Goal: Task Accomplishment & Management: Manage account settings

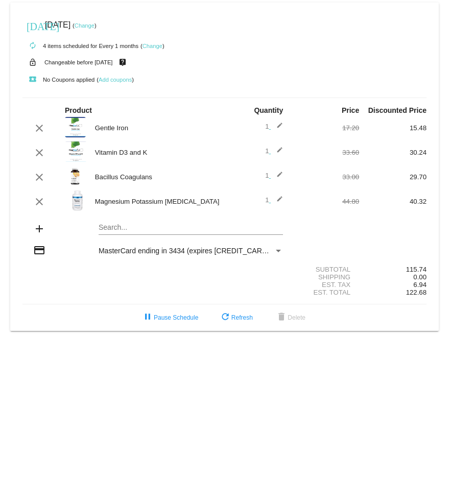
click at [39, 124] on mat-icon "clear" at bounding box center [39, 128] width 12 height 12
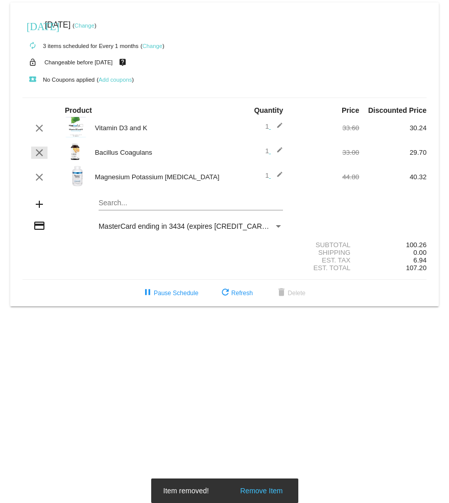
click at [43, 156] on mat-icon "clear" at bounding box center [39, 153] width 12 height 12
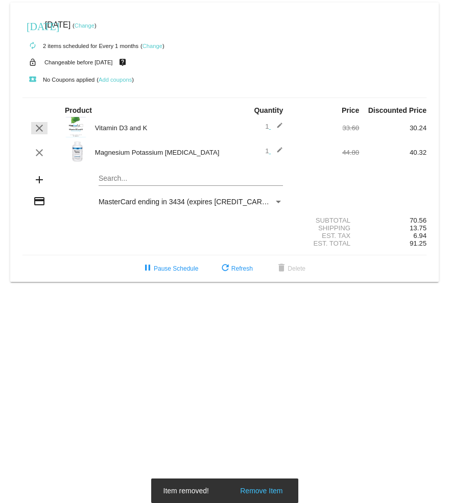
click at [40, 128] on mat-icon "clear" at bounding box center [39, 128] width 12 height 12
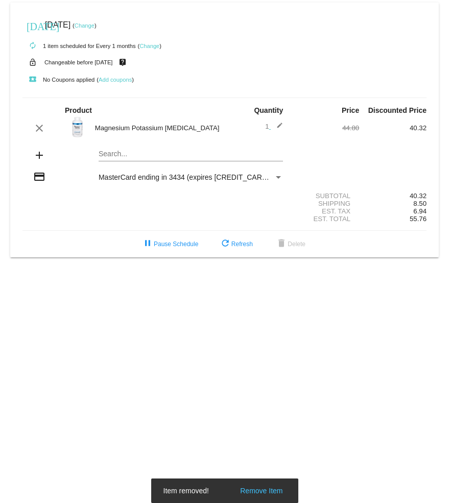
click at [42, 130] on mat-icon "clear" at bounding box center [39, 128] width 12 height 12
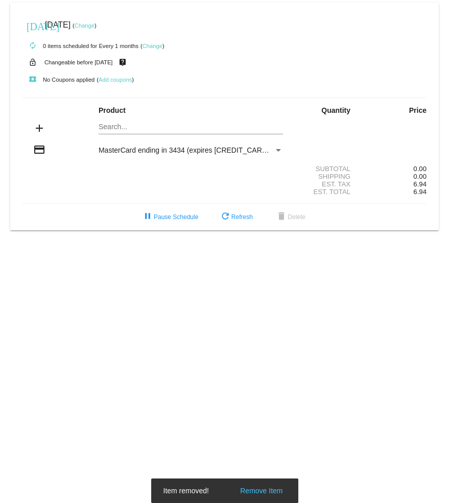
click at [120, 125] on mat-card "[DATE] [DATE] ( Change ) autorenew 0 items scheduled for Every 1 months ( Chang…" at bounding box center [224, 117] width 429 height 228
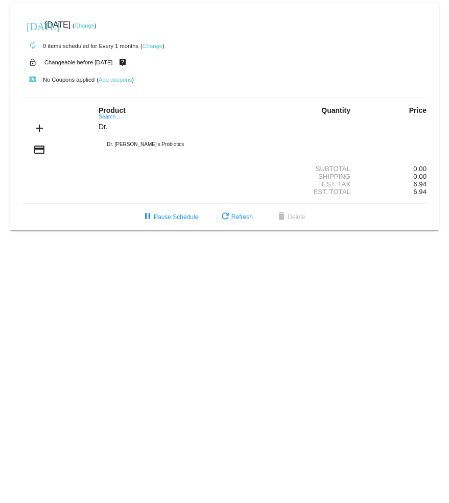
type input "Dr."
click at [145, 146] on div "Dr. [PERSON_NAME]'s Probiotics" at bounding box center [191, 144] width 185 height 25
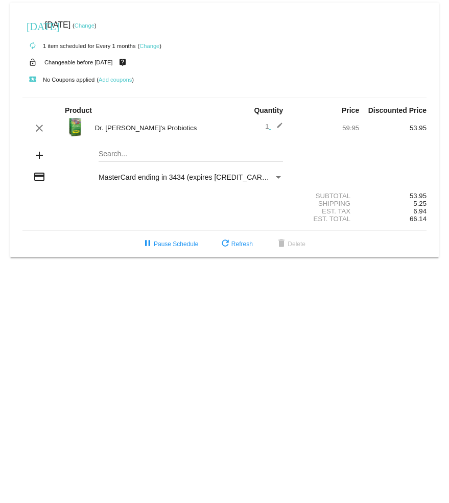
click at [144, 157] on mat-card "[DATE] [DATE] ( Change ) autorenew 1 item scheduled for Every 1 months ( Change…" at bounding box center [224, 130] width 429 height 255
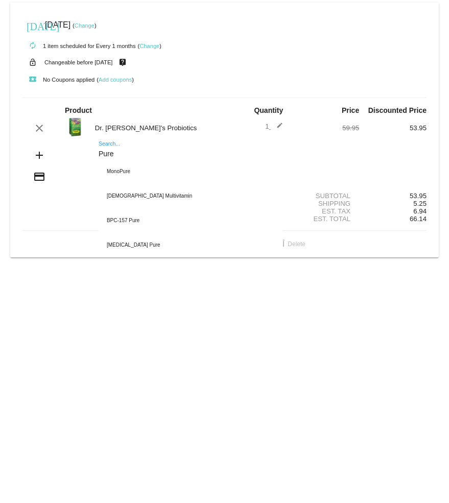
type input "Pure"
click at [158, 197] on div "[DEMOGRAPHIC_DATA] Multivitamin" at bounding box center [191, 196] width 185 height 25
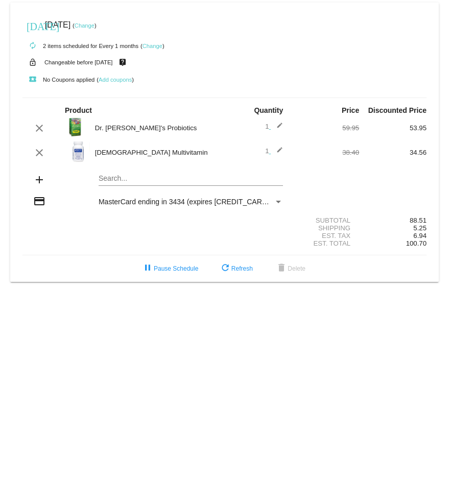
click at [282, 149] on mat-icon "edit" at bounding box center [277, 153] width 12 height 12
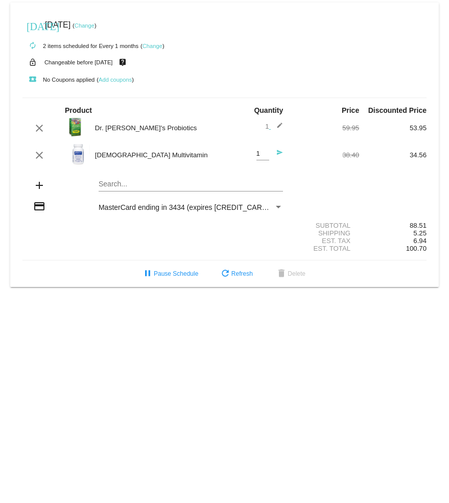
click at [277, 158] on mat-icon "send" at bounding box center [277, 155] width 12 height 12
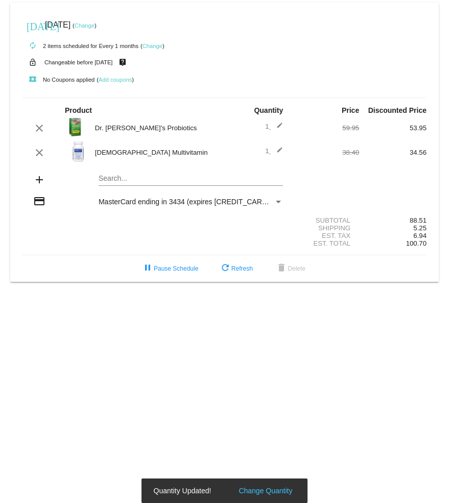
click at [268, 152] on span "1 edit" at bounding box center [274, 151] width 18 height 8
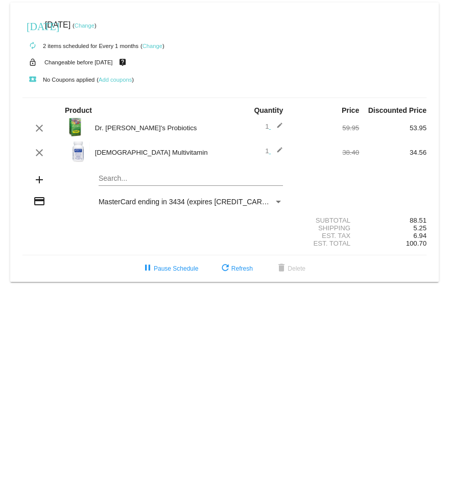
click at [271, 159] on mat-icon "edit" at bounding box center [277, 153] width 12 height 12
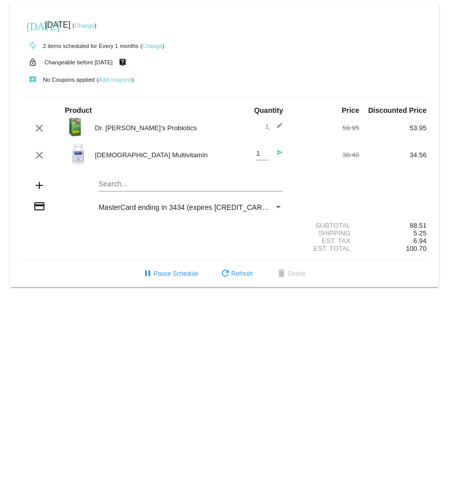
click at [265, 156] on input "1" at bounding box center [263, 154] width 13 height 8
type input "2"
click at [278, 157] on mat-icon "send" at bounding box center [277, 155] width 12 height 12
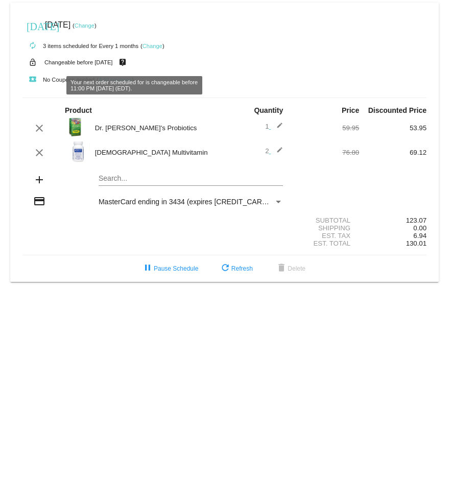
click at [129, 61] on mat-icon "live_help" at bounding box center [123, 62] width 12 height 13
click at [107, 62] on small "Changeable before [DATE]" at bounding box center [78, 62] width 68 height 6
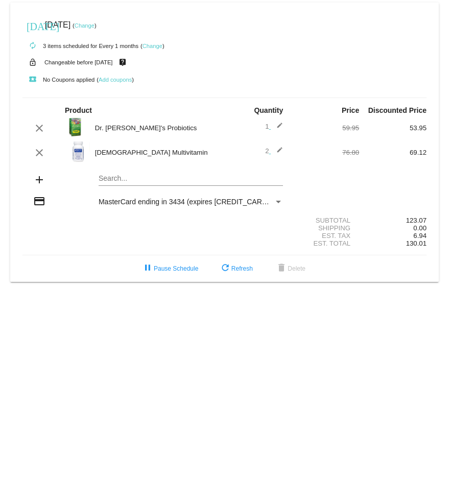
click at [105, 18] on div "[DATE] [DATE] ( Change )" at bounding box center [224, 25] width 404 height 20
click at [95, 25] on link "Change" at bounding box center [85, 25] width 20 height 6
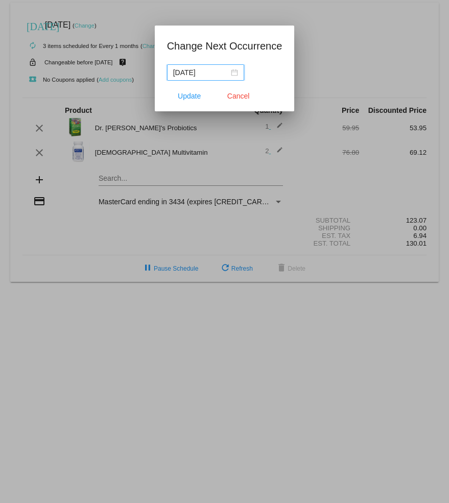
click at [229, 71] on div "[DATE]" at bounding box center [205, 72] width 65 height 11
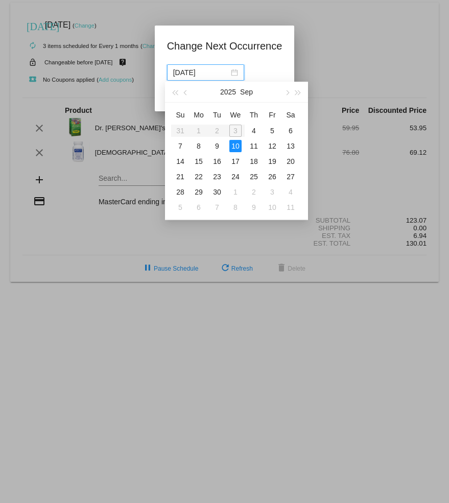
click at [252, 129] on div "4" at bounding box center [254, 131] width 12 height 12
type input "[DATE]"
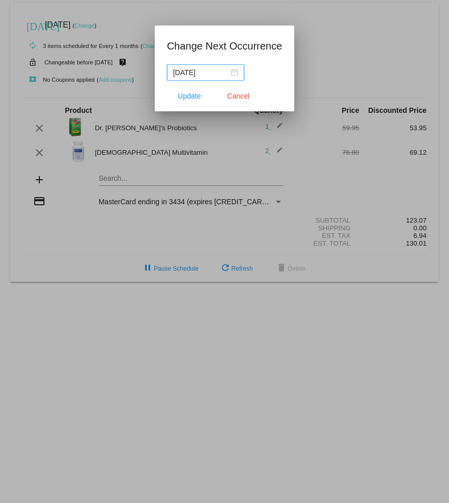
click at [190, 96] on span "Update" at bounding box center [189, 96] width 23 height 8
